Goal: Obtain resource: Download file/media

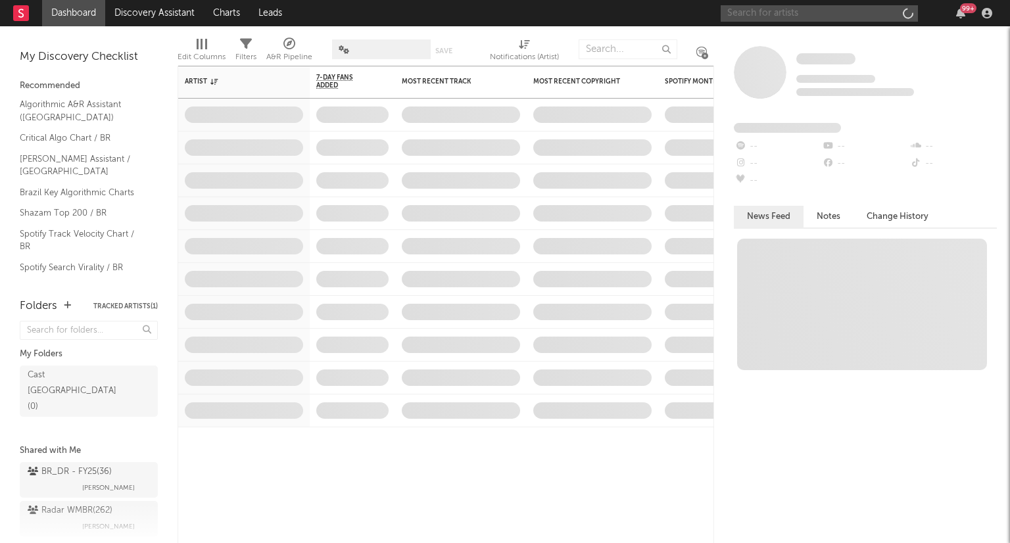
click at [774, 10] on input "text" at bounding box center [819, 13] width 197 height 16
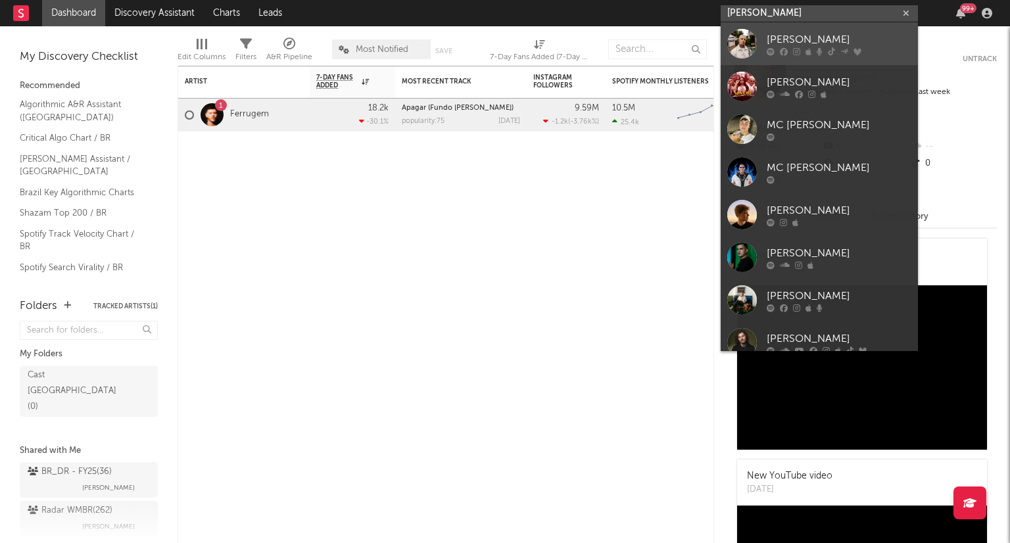
type input "MC DANIEL"
click at [833, 49] on icon at bounding box center [831, 51] width 7 height 8
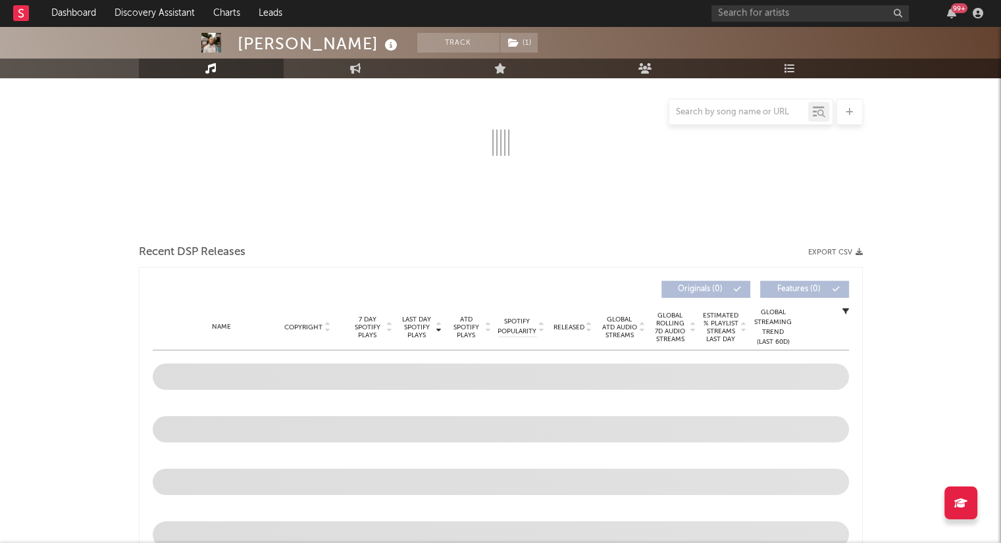
select select "6m"
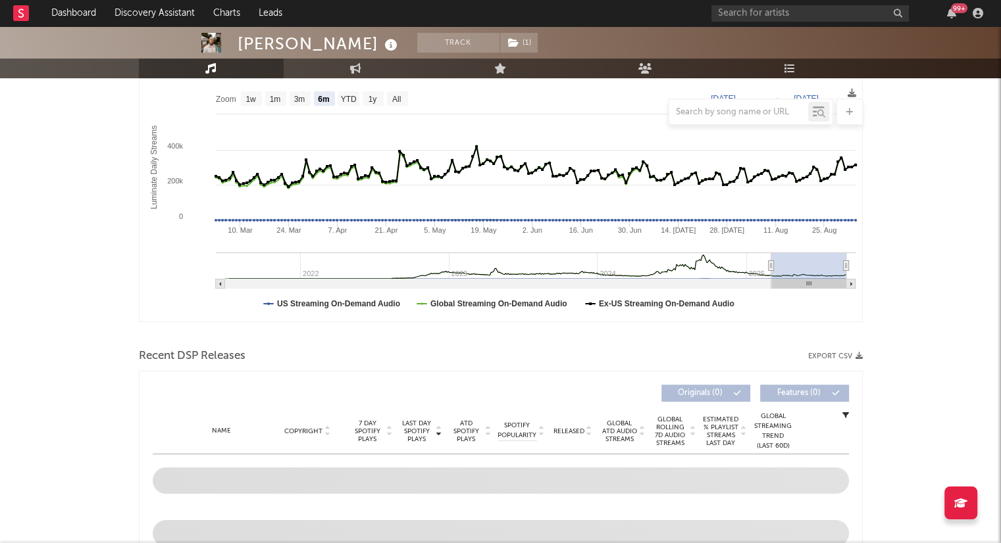
scroll to position [307, 0]
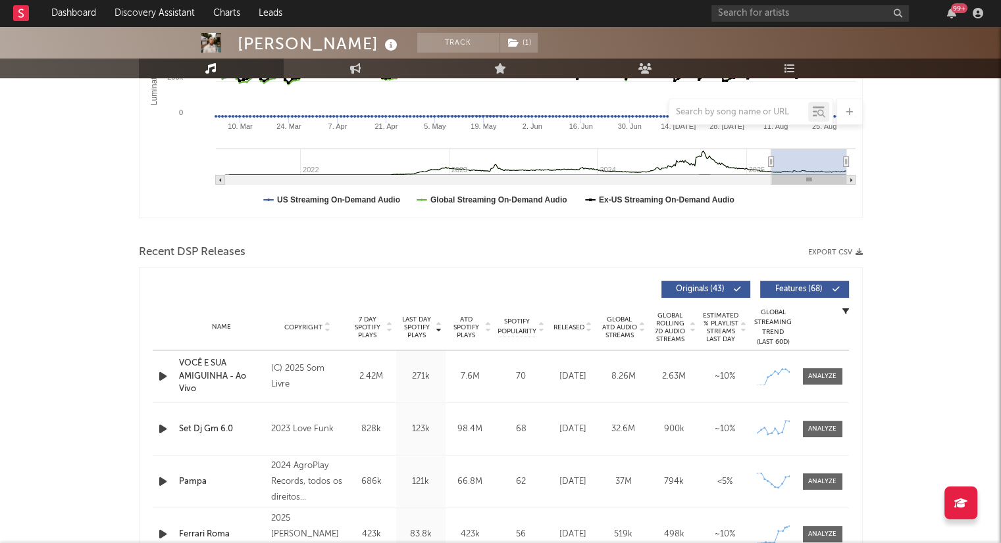
click at [826, 253] on button "Export CSV" at bounding box center [835, 253] width 55 height 8
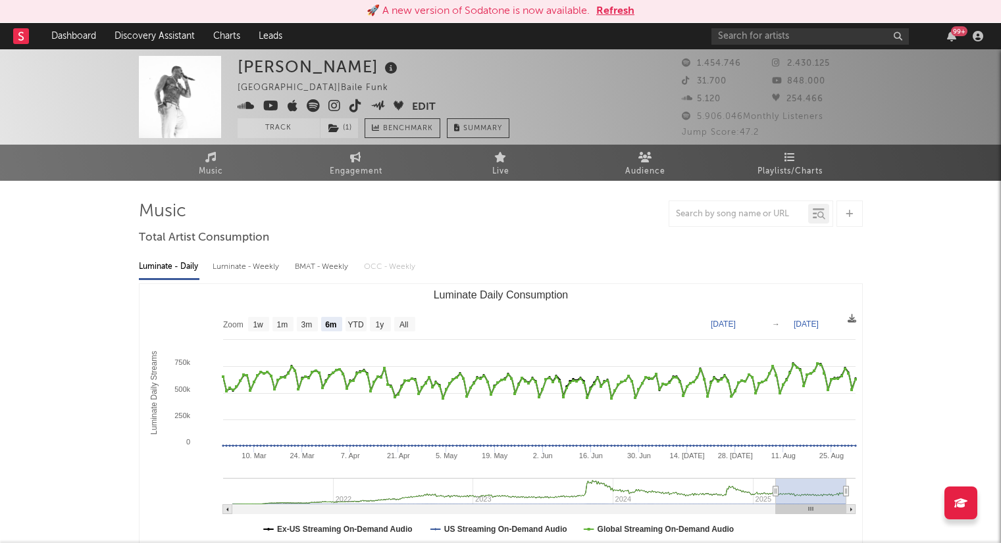
select select "6m"
click at [812, 42] on input "text" at bounding box center [809, 36] width 197 height 16
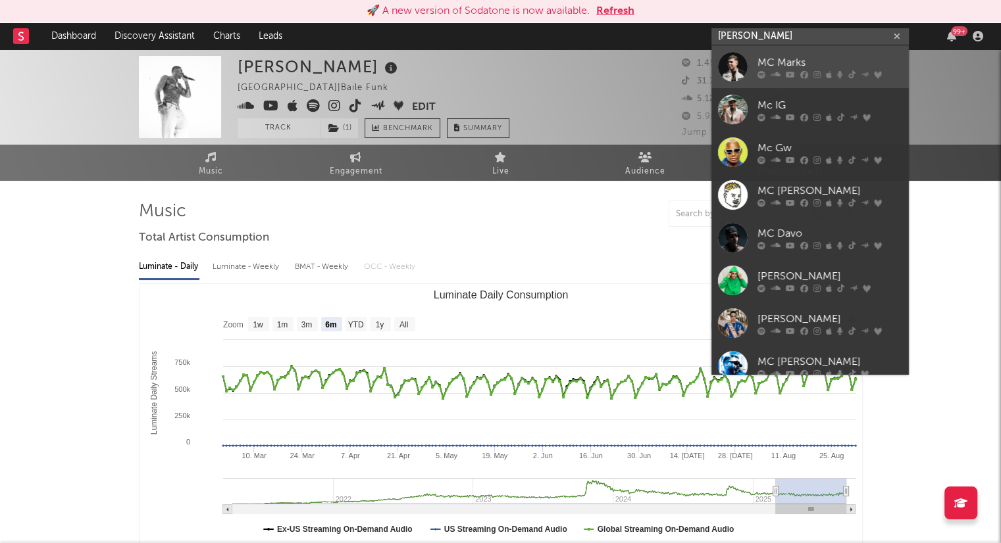
type input "[PERSON_NAME]"
click at [784, 69] on div "MC Marks" at bounding box center [829, 63] width 145 height 16
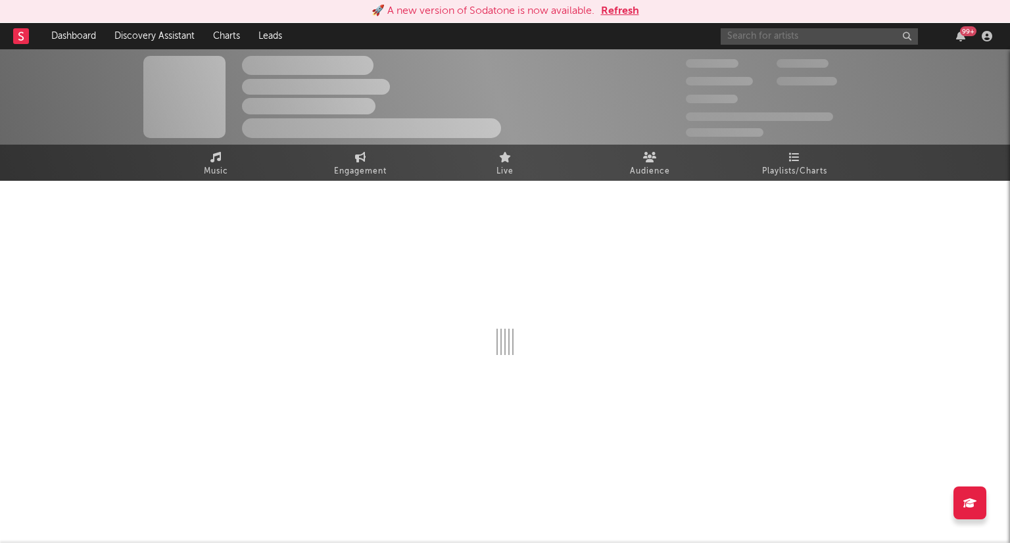
click at [785, 30] on input "text" at bounding box center [819, 36] width 197 height 16
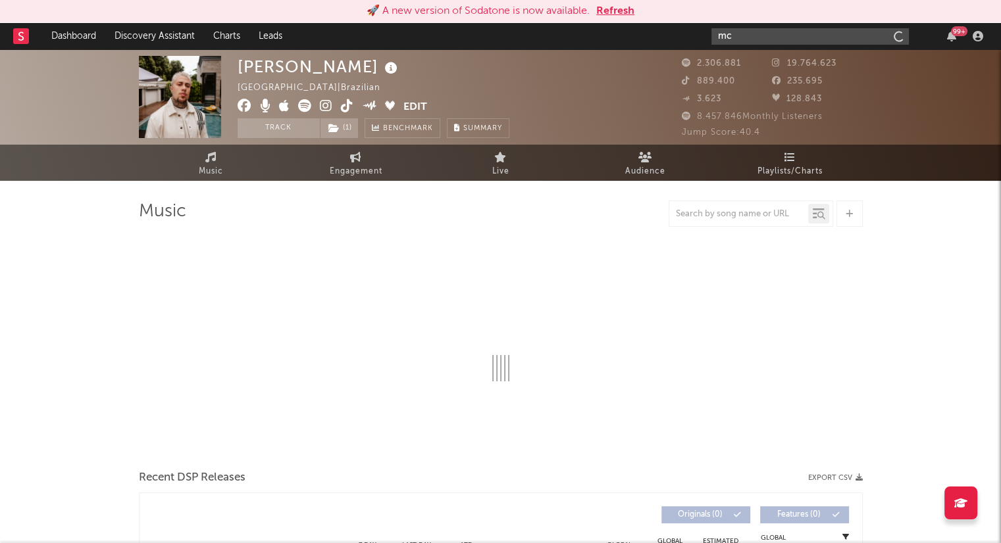
type input "mc"
select select "6m"
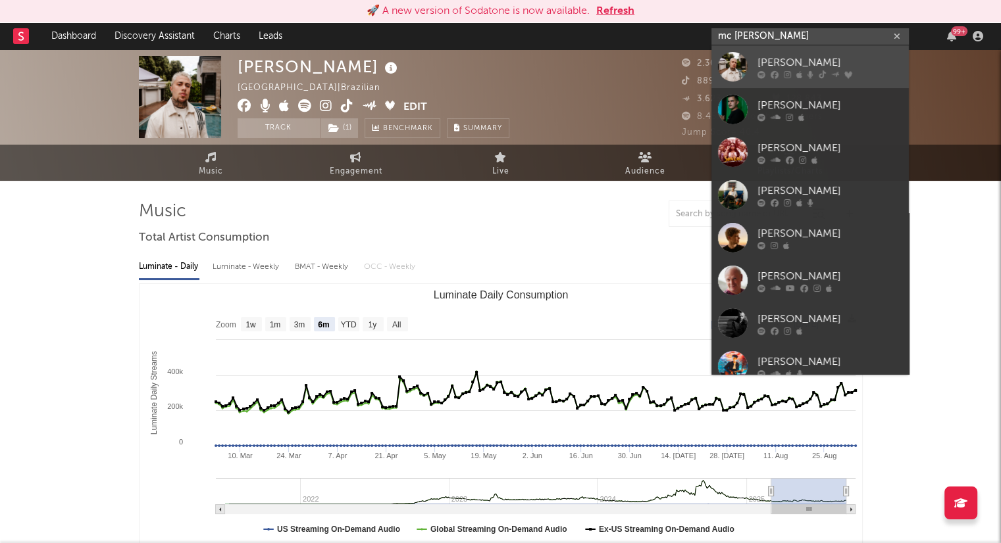
type input "mc [PERSON_NAME]"
click at [790, 68] on div "[PERSON_NAME]" at bounding box center [829, 63] width 145 height 16
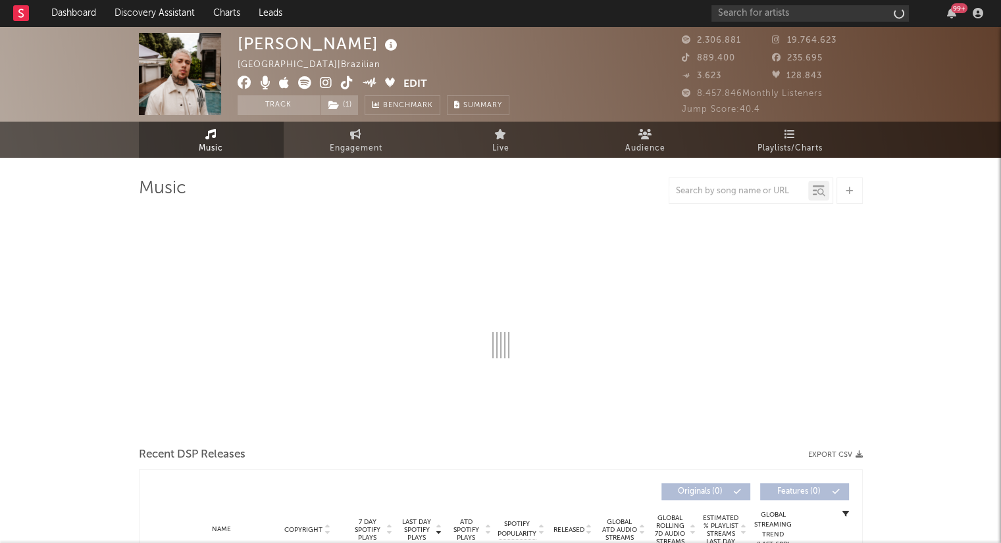
select select "6m"
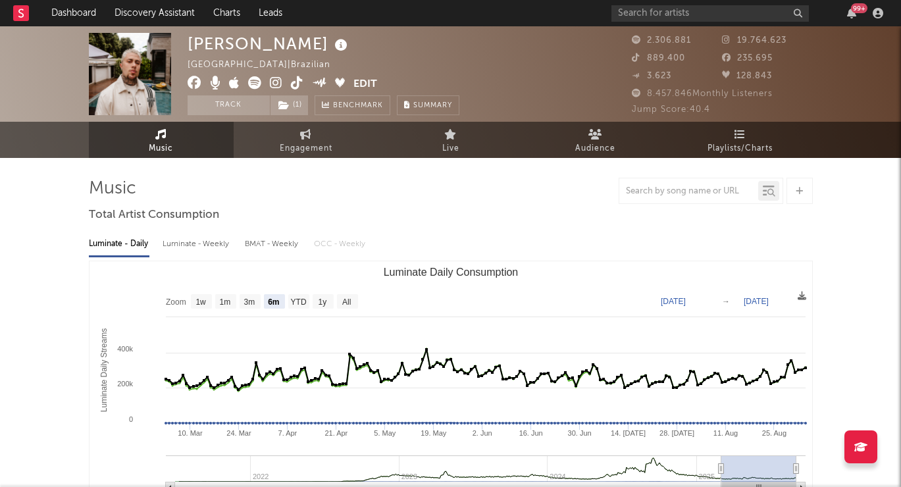
select select "6m"
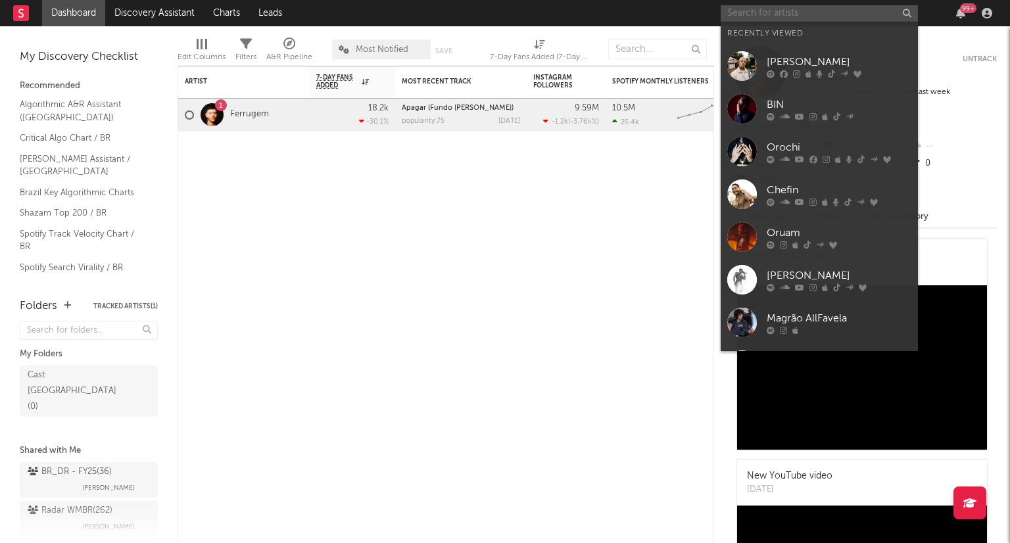
click at [790, 9] on input "text" at bounding box center [819, 13] width 197 height 16
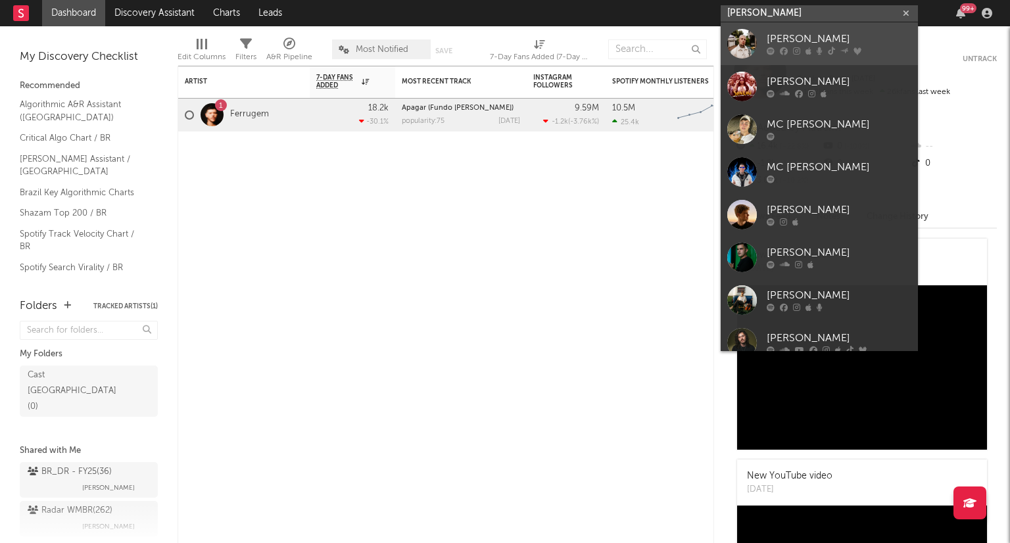
type input "[PERSON_NAME]"
click at [789, 59] on link "[PERSON_NAME]" at bounding box center [819, 43] width 197 height 43
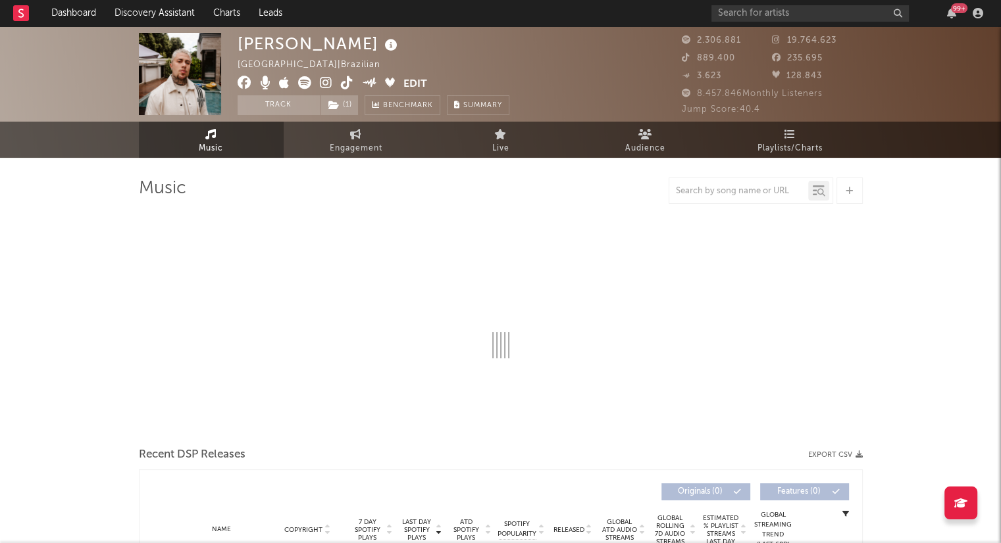
select select "6m"
